Goal: Information Seeking & Learning: Check status

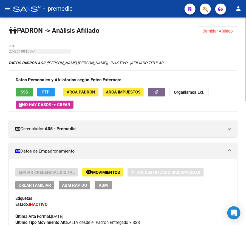
click at [226, 34] on button "Cambiar Afiliado" at bounding box center [217, 31] width 39 height 10
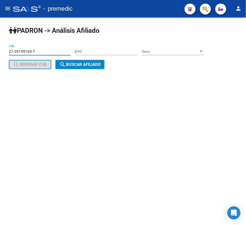
drag, startPoint x: 40, startPoint y: 51, endPoint x: 62, endPoint y: 67, distance: 26.6
click at [0, 51] on html "menu - premedic person Firma Express Inicio Calendario SSS Instructivos Contact…" at bounding box center [123, 112] width 246 height 225
paste input "0-20710263"
click at [90, 62] on span "search Buscar afiliado" at bounding box center [79, 64] width 41 height 5
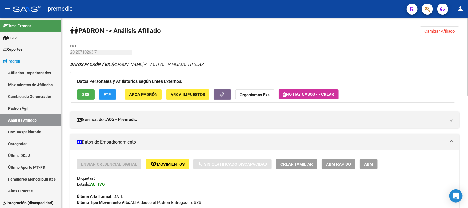
click at [245, 33] on button "Cambiar Afiliado" at bounding box center [439, 31] width 39 height 10
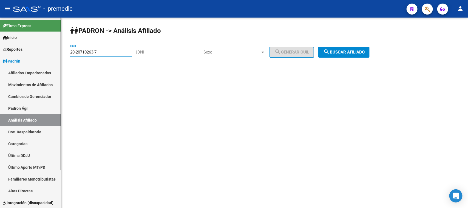
drag, startPoint x: 73, startPoint y: 53, endPoint x: 45, endPoint y: 53, distance: 27.4
click at [45, 53] on mat-sidenav-container "Firma Express Inicio Calendario SSS Instructivos Contacto OS Reportes Padrón Tr…" at bounding box center [234, 113] width 468 height 190
paste input "7-32403436-1"
click at [245, 45] on div "PADRON -> Análisis Afiliado 27-32403436-1 CUIL | DNI Sexo Sexo search Generar C…" at bounding box center [264, 47] width 406 height 58
click at [245, 51] on span "search Buscar afiliado" at bounding box center [343, 52] width 41 height 5
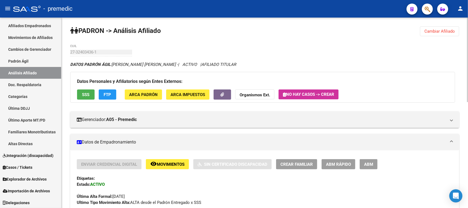
click at [245, 29] on span "Cambiar Afiliado" at bounding box center [439, 31] width 30 height 5
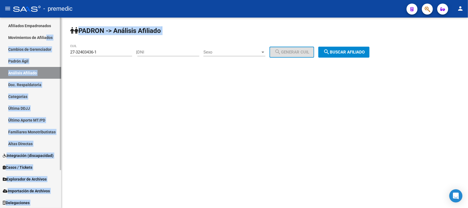
click at [46, 38] on mat-sidenav-container "Firma Express Inicio Calendario SSS Instructivos Contacto OS Reportes Padrón Tr…" at bounding box center [234, 113] width 468 height 190
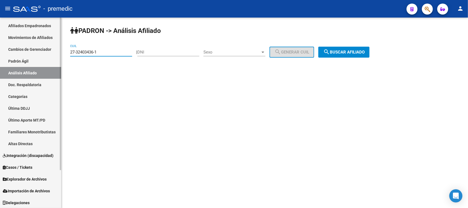
drag, startPoint x: 105, startPoint y: 51, endPoint x: 55, endPoint y: 51, distance: 49.9
click at [55, 51] on mat-sidenav-container "Firma Express Inicio Calendario SSS Instructivos Contacto OS Reportes Padrón Tr…" at bounding box center [234, 113] width 468 height 190
paste input "0-39154035-8"
click at [245, 55] on button "search Buscar afiliado" at bounding box center [343, 52] width 51 height 11
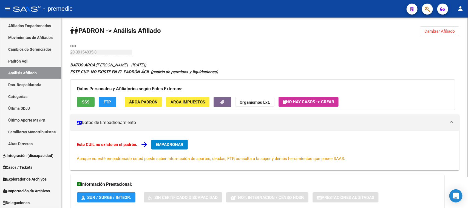
click at [245, 32] on span "Cambiar Afiliado" at bounding box center [439, 31] width 30 height 5
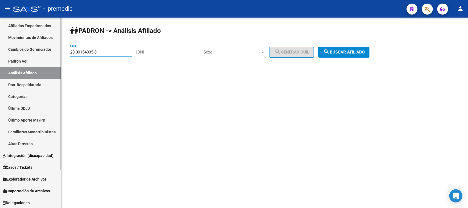
drag, startPoint x: 109, startPoint y: 53, endPoint x: 28, endPoint y: 43, distance: 81.5
click at [28, 43] on mat-sidenav-container "Firma Express Inicio Calendario SSS Instructivos Contacto OS Reportes Padrón Tr…" at bounding box center [234, 113] width 468 height 190
paste input "3-35646911-9"
type input "23-35646911-9"
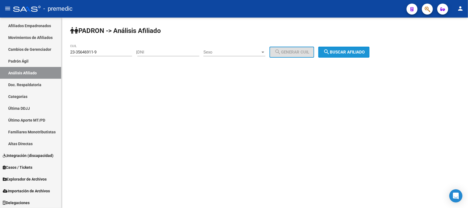
click at [245, 55] on button "search Buscar afiliado" at bounding box center [343, 52] width 51 height 11
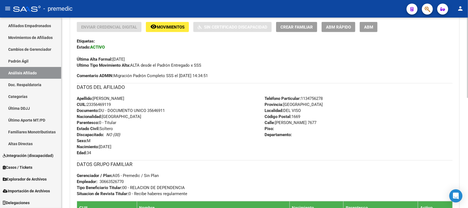
scroll to position [260, 0]
